Goal: Transaction & Acquisition: Purchase product/service

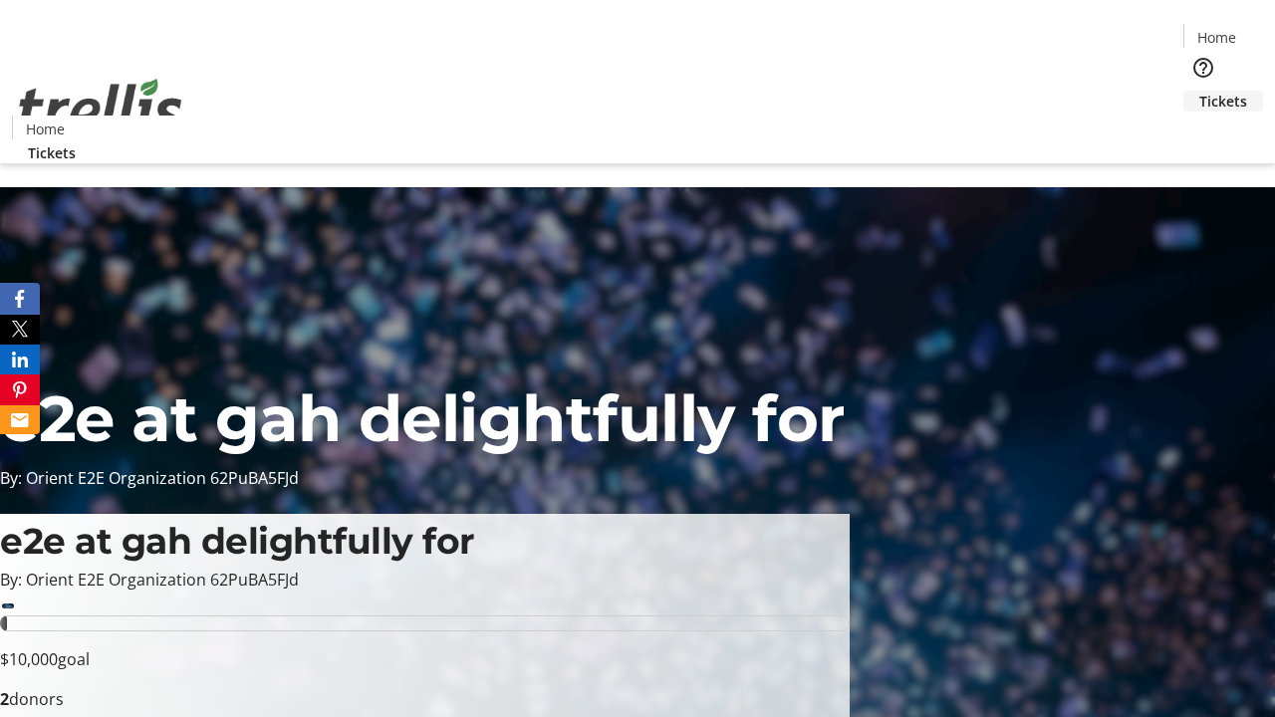
click at [1199, 91] on span "Tickets" at bounding box center [1223, 101] width 48 height 21
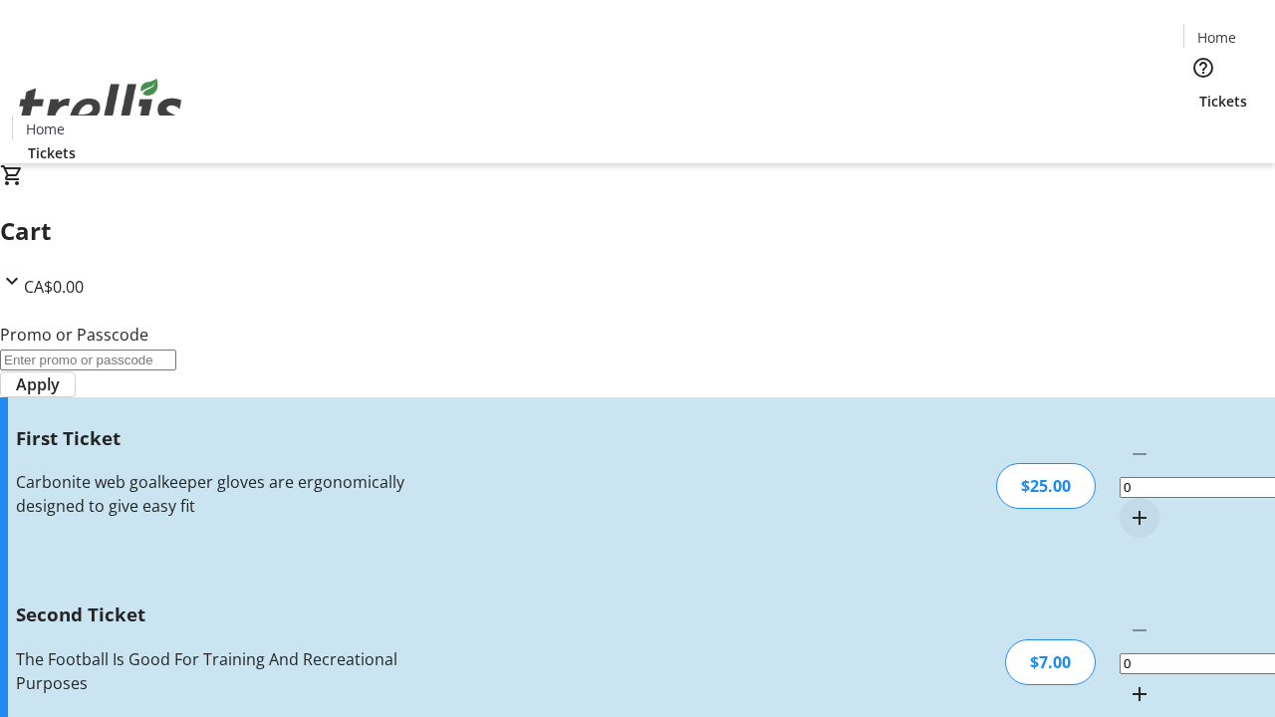
click at [1127, 506] on mat-icon "Increment by one" at bounding box center [1139, 518] width 24 height 24
type input "1"
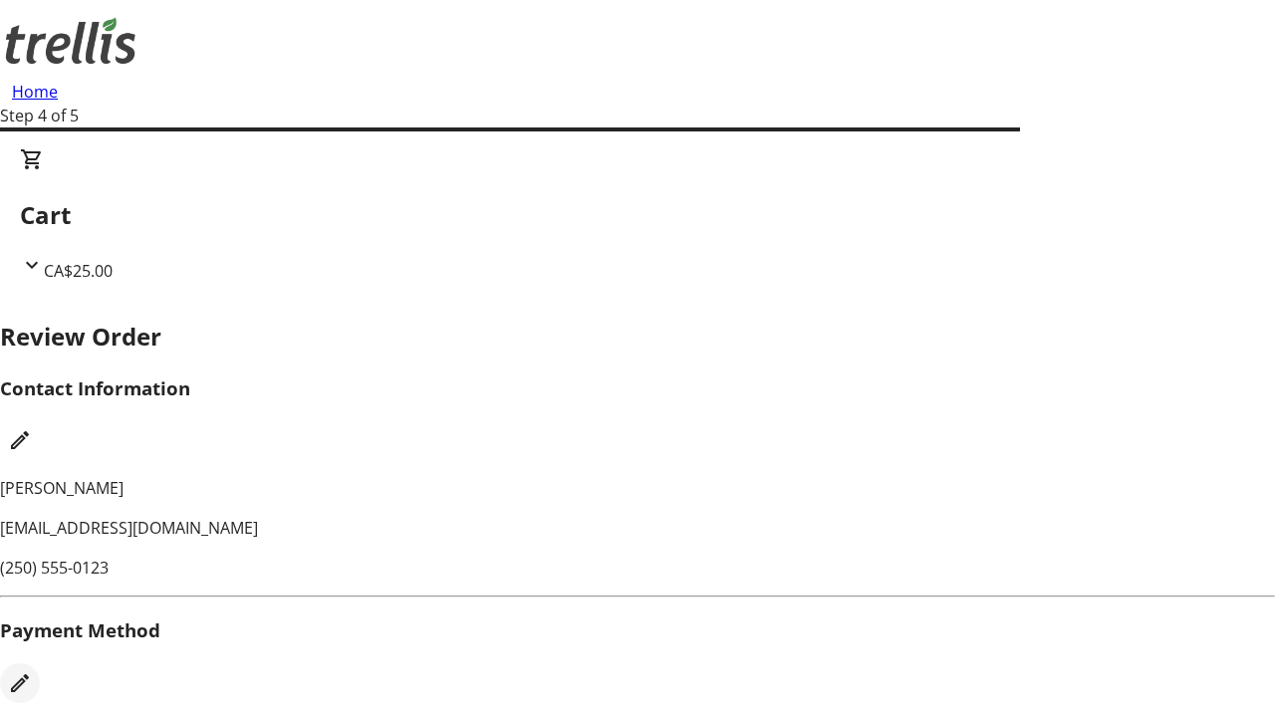
click at [32, 671] on mat-icon "Edit Payment Method" at bounding box center [20, 683] width 24 height 24
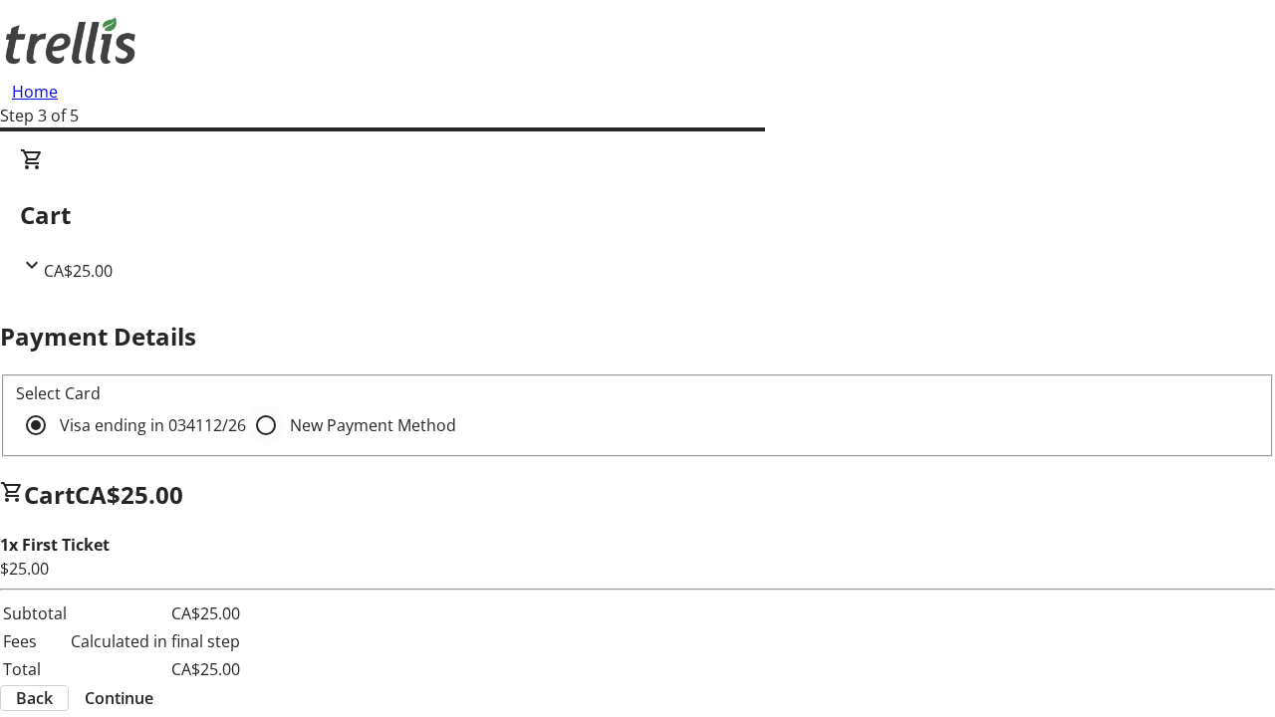
click at [246, 405] on input "New Payment Method" at bounding box center [266, 425] width 40 height 40
radio input "true"
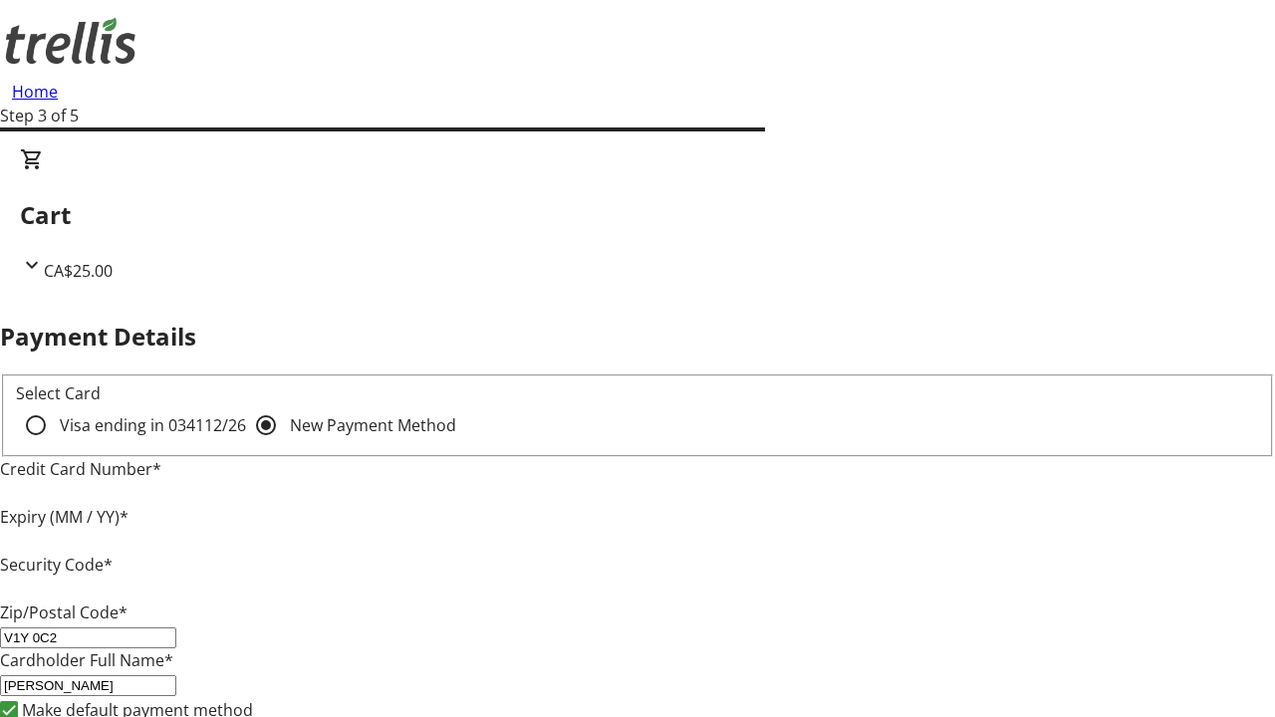
type input "V1Y 0C2"
